Goal: Obtain resource: Obtain resource

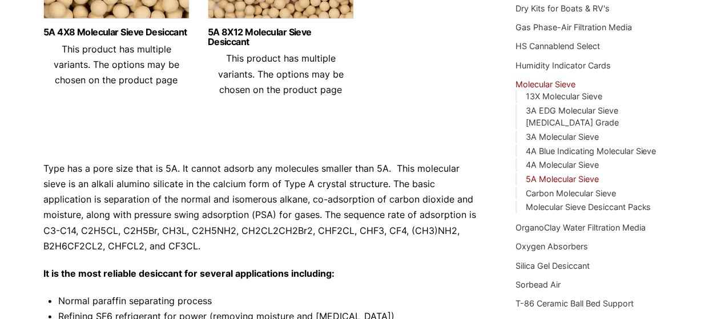
scroll to position [286, 0]
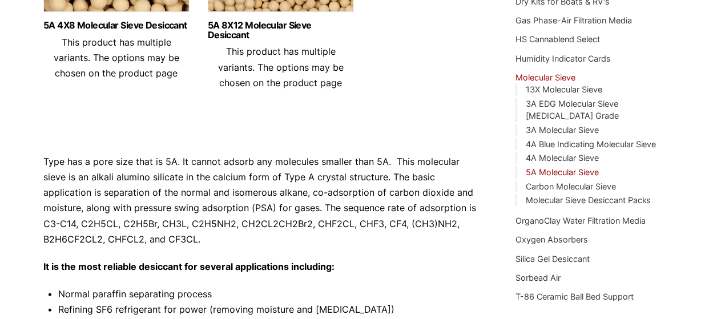
click at [566, 167] on link "5A Molecular Sieve" at bounding box center [562, 172] width 73 height 10
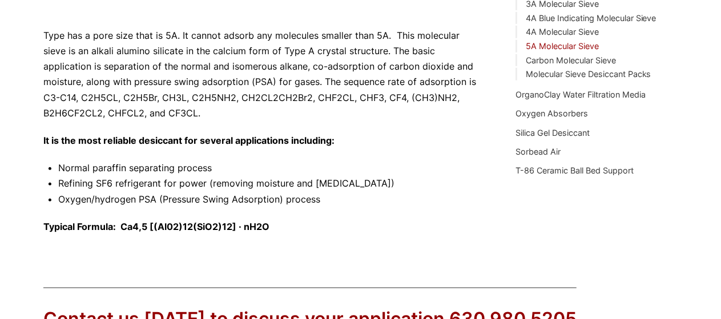
scroll to position [215, 0]
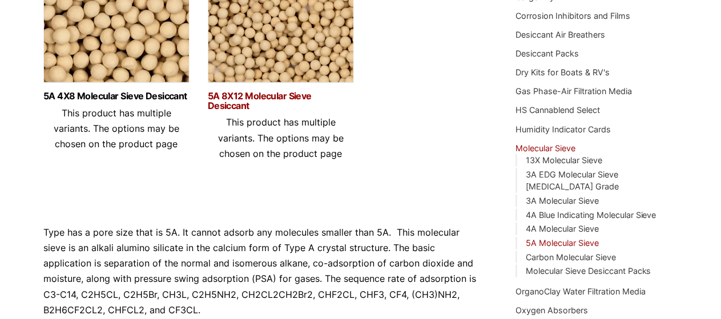
click at [236, 97] on link "5A 8X12 Molecular Sieve Desiccant" at bounding box center [281, 100] width 146 height 19
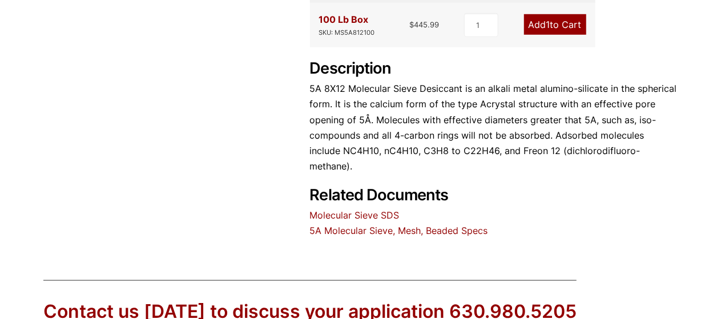
scroll to position [514, 0]
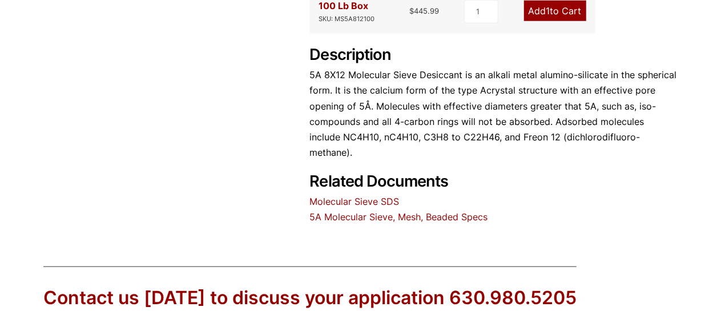
click at [340, 211] on link "5A Molecular Sieve, Mesh, Beaded Specs" at bounding box center [399, 216] width 178 height 11
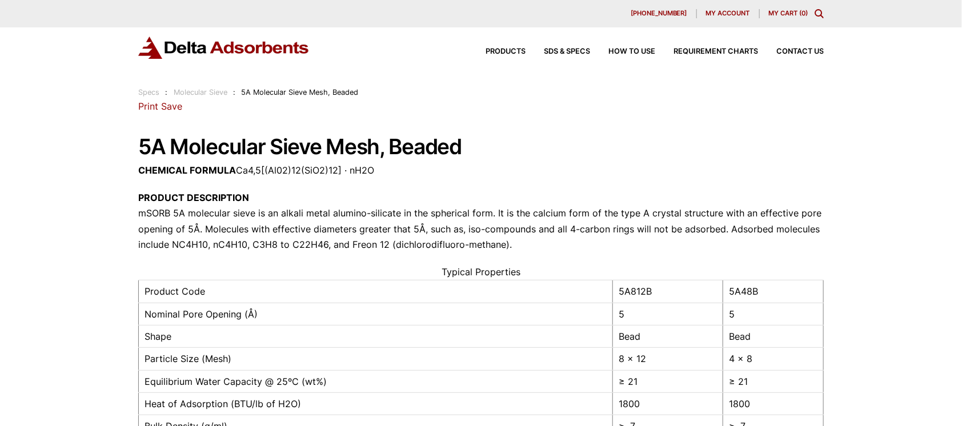
drag, startPoint x: 904, startPoint y: 38, endPoint x: 922, endPoint y: 2, distance: 39.8
click at [721, 18] on header "Our website has detected that you are using an outdated browser that will preve…" at bounding box center [481, 49] width 962 height 99
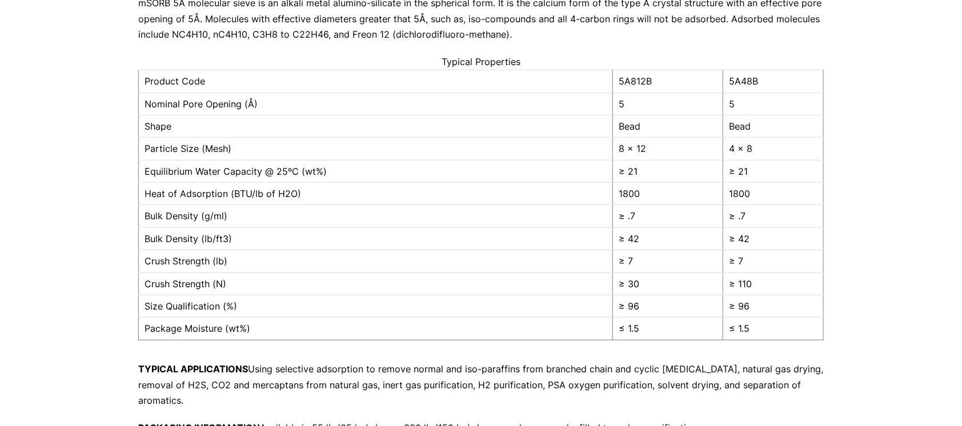
scroll to position [70, 0]
